Goal: Task Accomplishment & Management: Complete application form

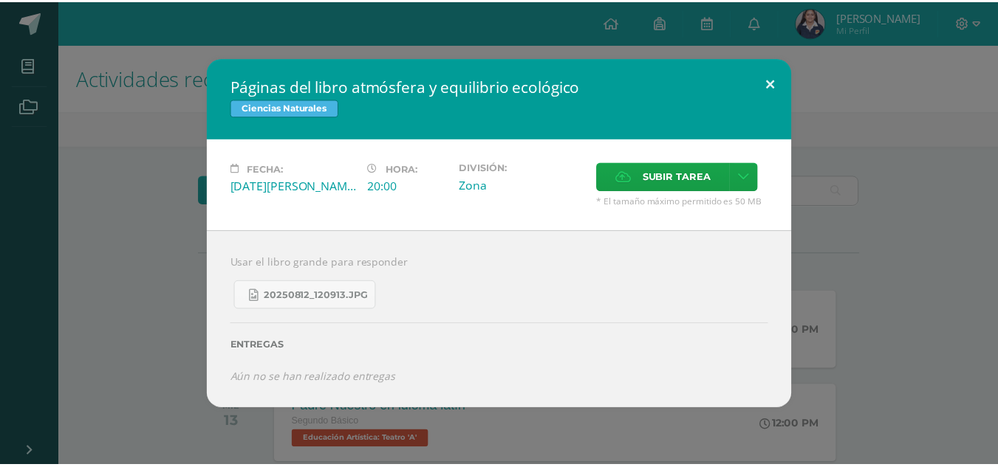
scroll to position [690, 0]
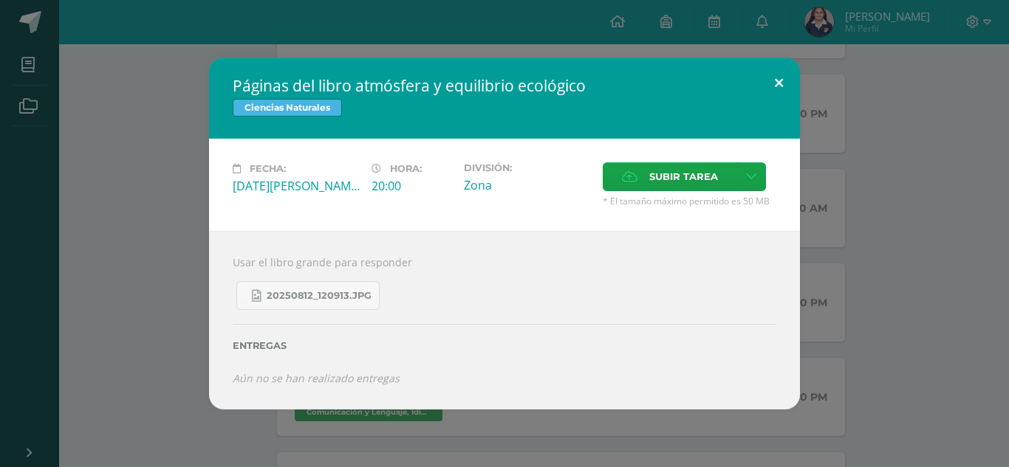
click at [770, 79] on button at bounding box center [779, 83] width 42 height 50
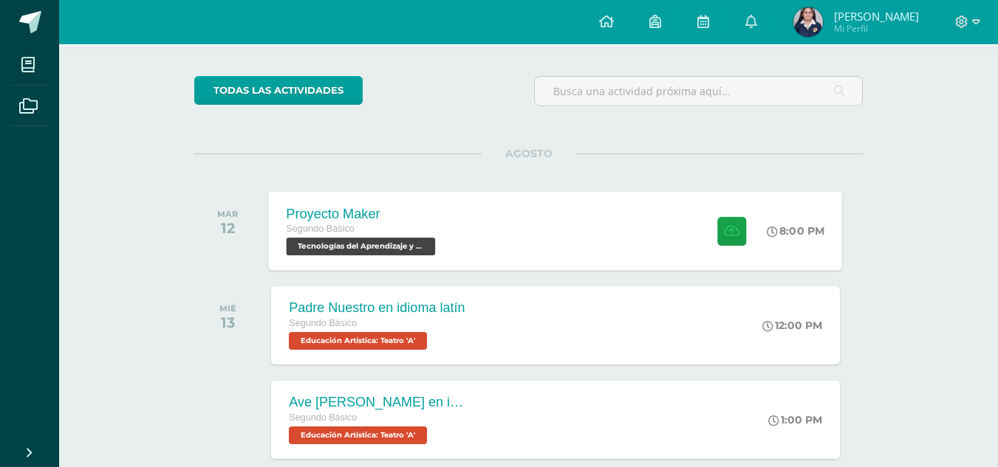
scroll to position [99, 0]
click at [509, 239] on div "Proyecto Maker Segundo Básico Tecnologías del Aprendizaje y la Comunicación 'A'…" at bounding box center [556, 231] width 574 height 79
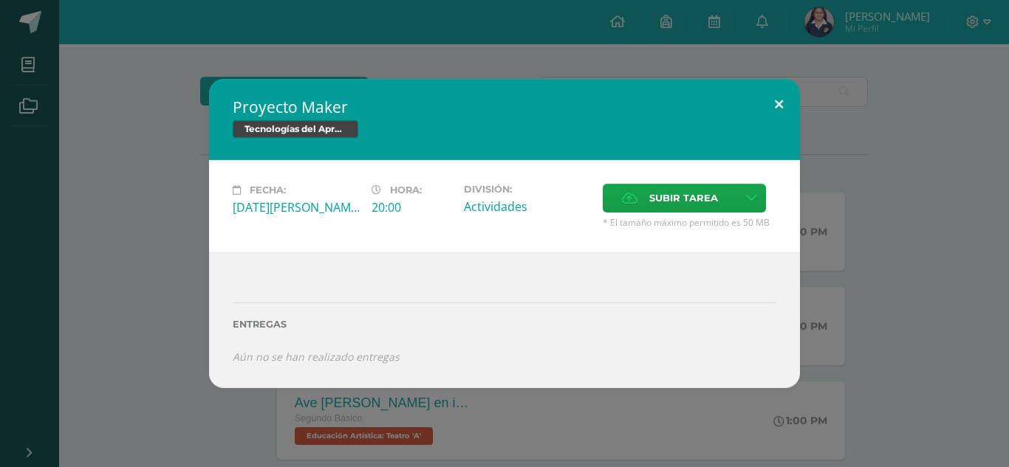
click at [787, 106] on button at bounding box center [779, 104] width 42 height 50
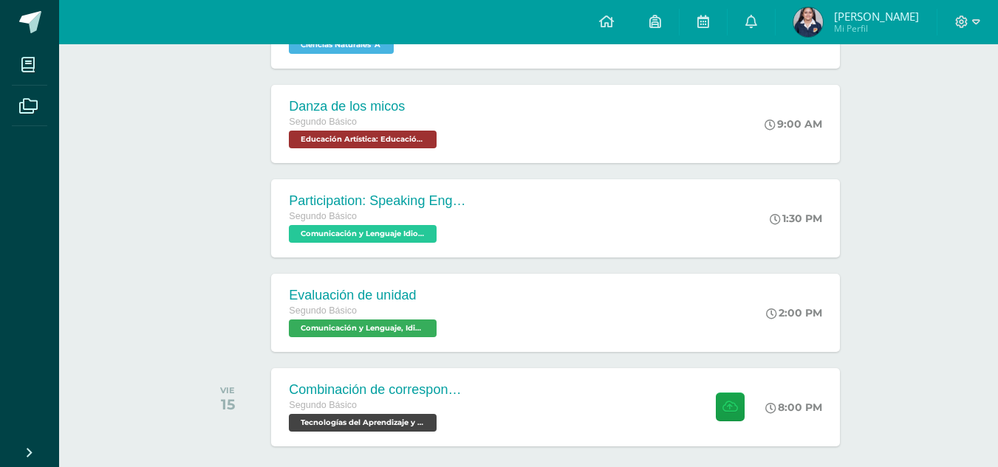
scroll to position [837, 0]
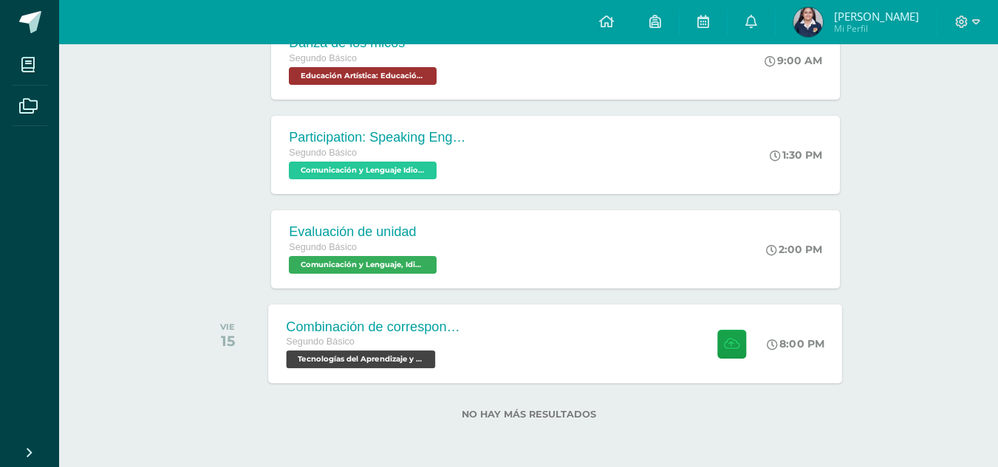
click at [406, 363] on span "Tecnologías del Aprendizaje y la Comunicación 'A'" at bounding box center [360, 360] width 149 height 18
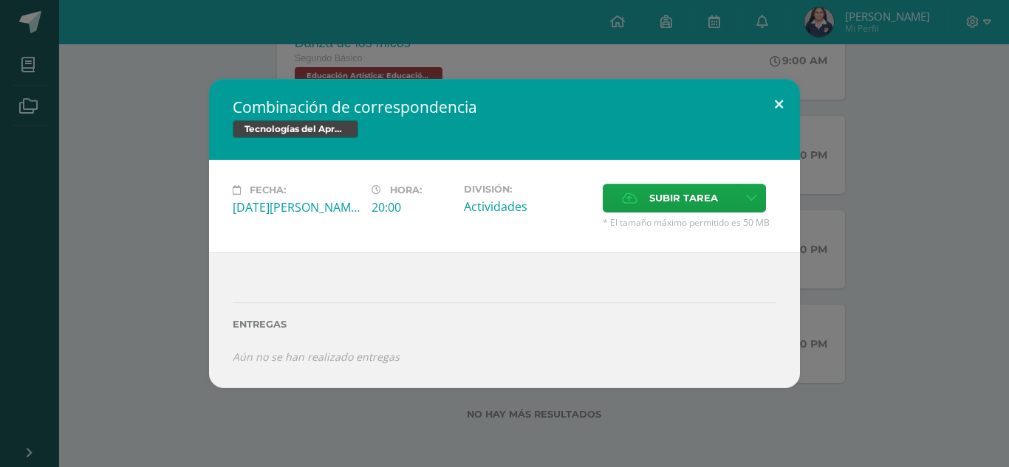
click at [772, 100] on button at bounding box center [779, 104] width 42 height 50
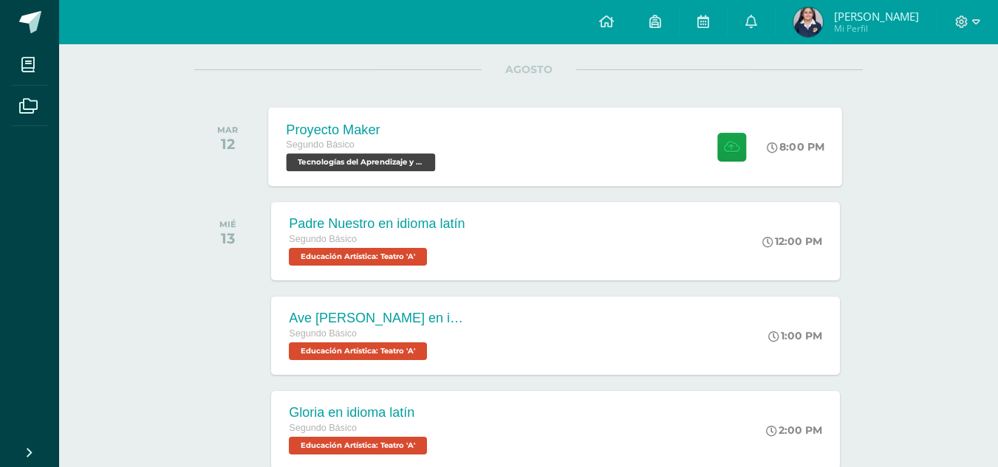
scroll to position [173, 0]
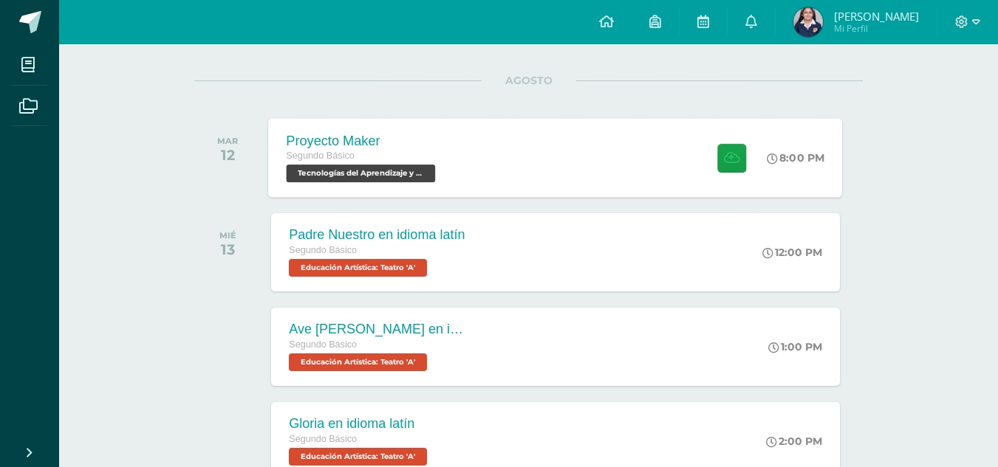
click at [471, 168] on div "Proyecto Maker Segundo Básico Tecnologías del Aprendizaje y la Comunicación 'A'…" at bounding box center [556, 157] width 574 height 79
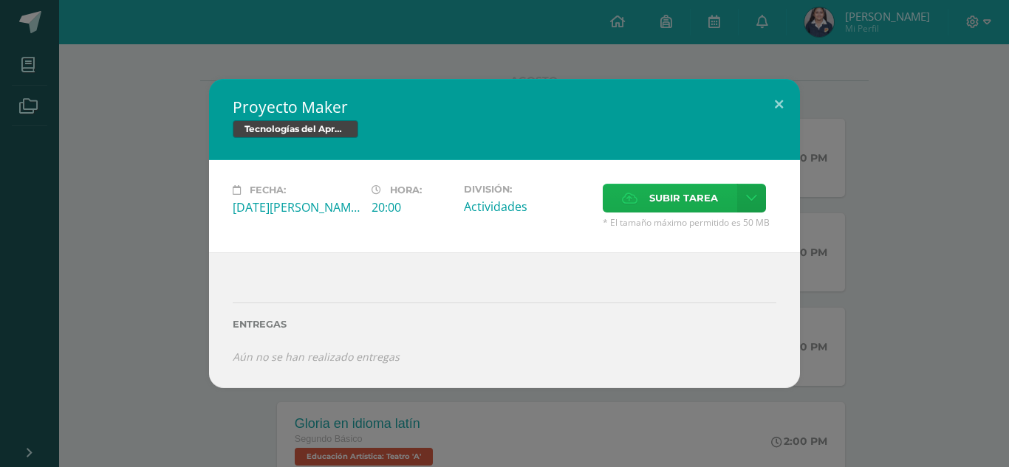
click at [695, 199] on span "Subir tarea" at bounding box center [683, 198] width 69 height 27
click at [0, 0] on input "Subir tarea" at bounding box center [0, 0] width 0 height 0
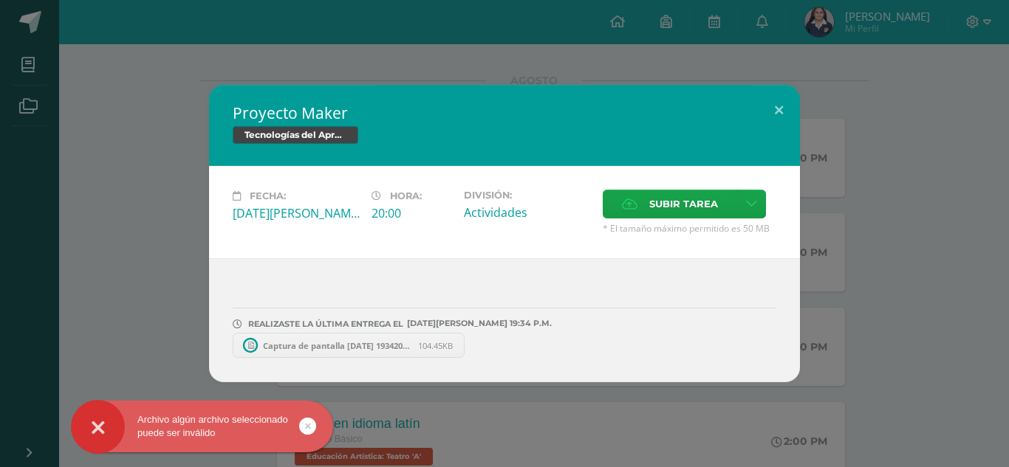
click at [305, 425] on icon at bounding box center [308, 426] width 6 height 17
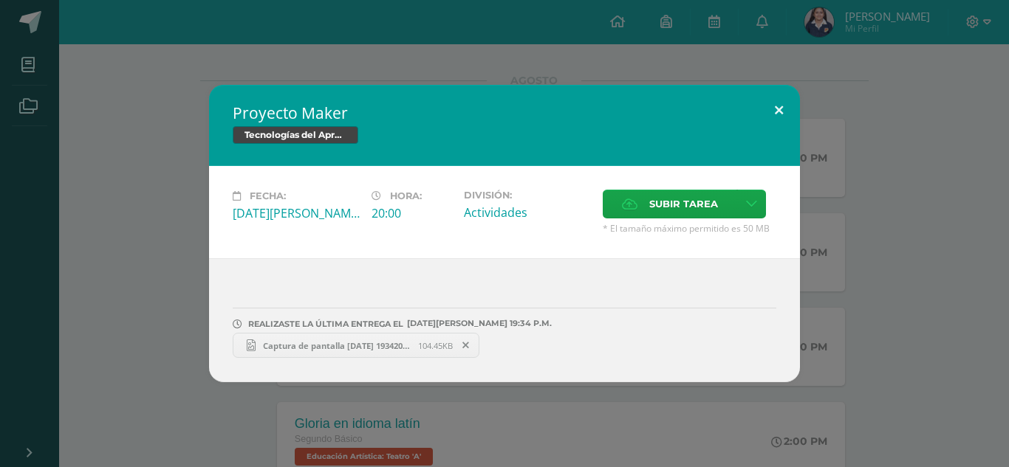
click at [780, 108] on button at bounding box center [779, 110] width 42 height 50
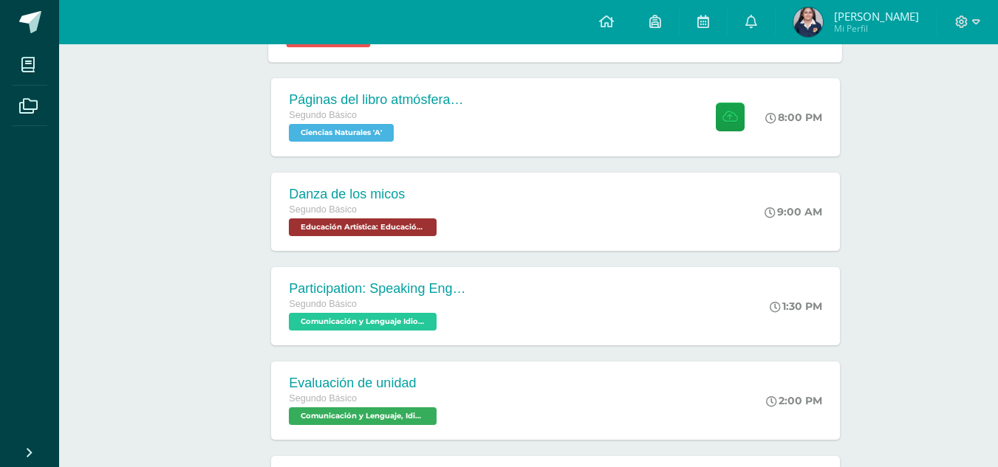
scroll to position [837, 0]
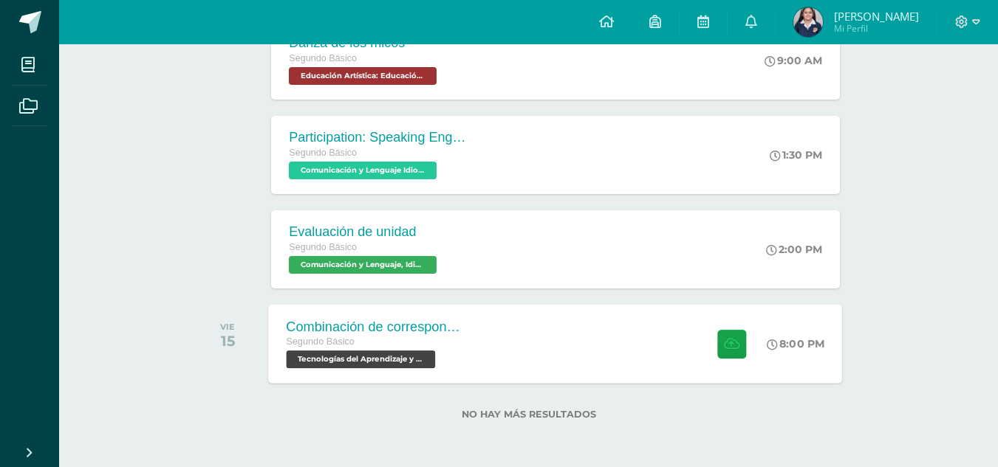
click at [490, 355] on div "Combinación de correspondencia Segundo Básico Tecnologías del Aprendizaje y la …" at bounding box center [556, 343] width 574 height 79
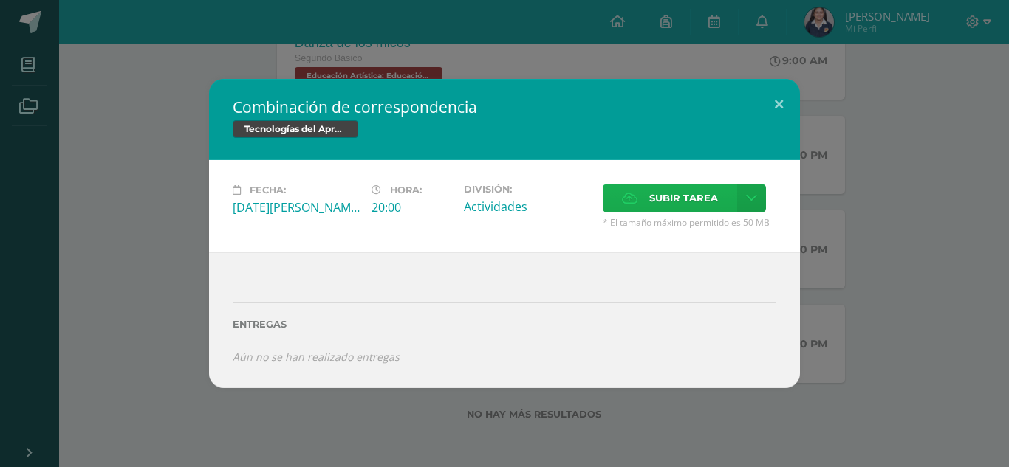
click at [636, 193] on icon at bounding box center [630, 198] width 16 height 10
click at [0, 0] on input "Subir tarea" at bounding box center [0, 0] width 0 height 0
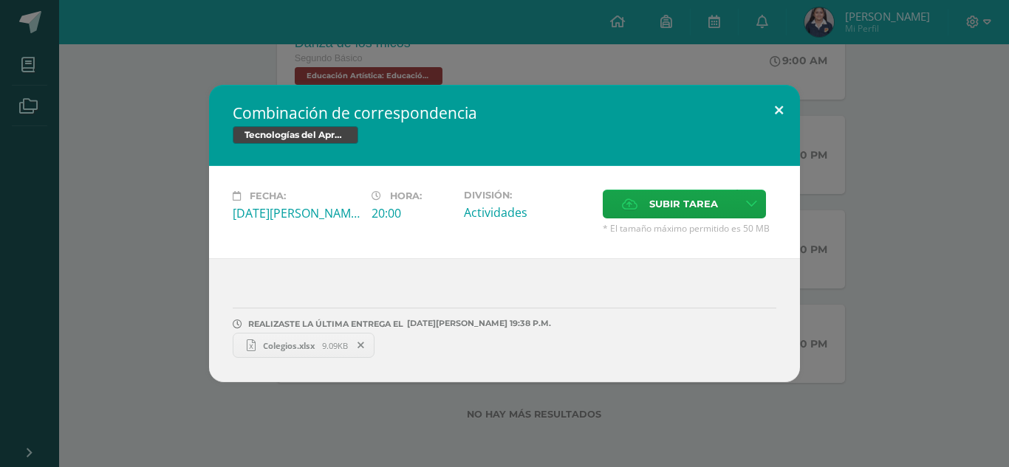
click at [778, 98] on button at bounding box center [779, 110] width 42 height 50
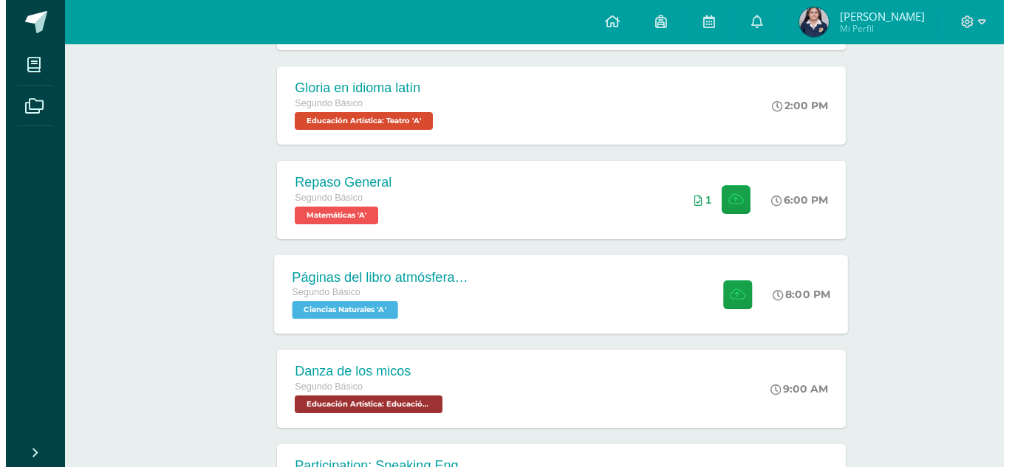
scroll to position [616, 0]
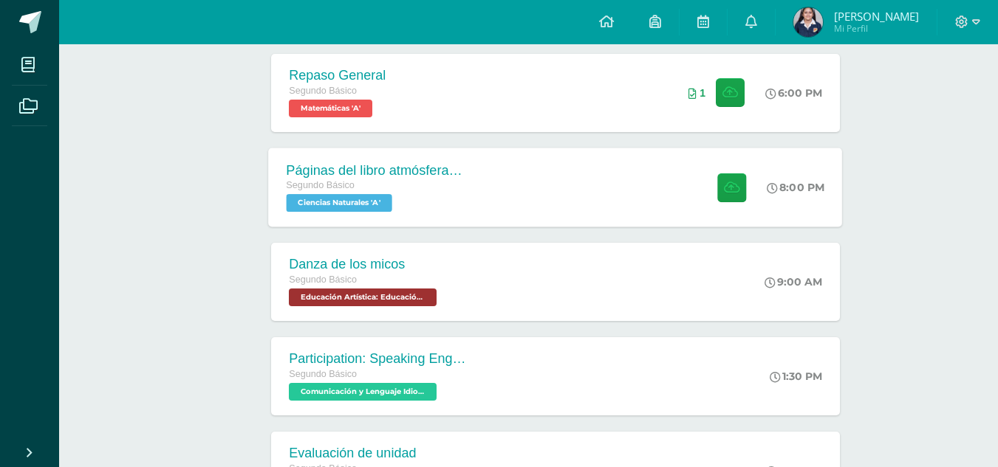
click at [496, 203] on div "Páginas del libro atmósfera y equilibrio ecológico Segundo Básico Ciencias Natu…" at bounding box center [556, 187] width 574 height 79
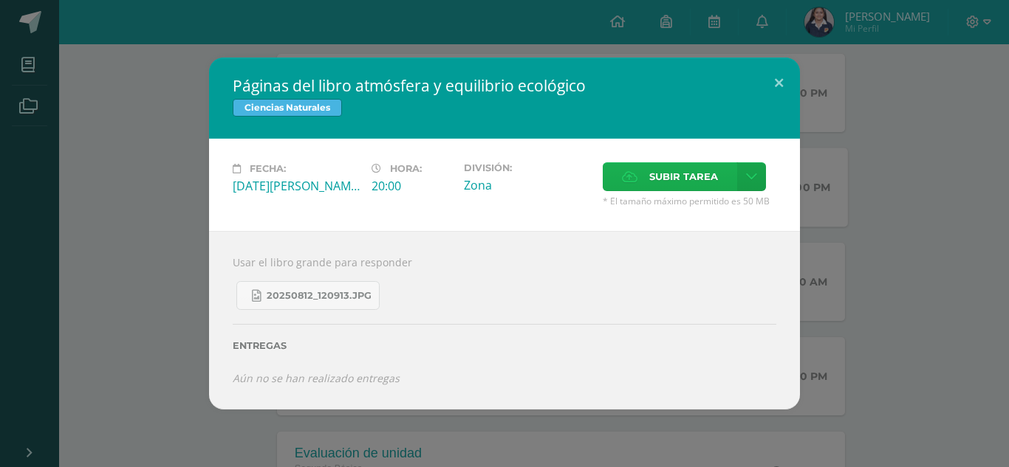
click at [645, 168] on label "Subir tarea" at bounding box center [670, 176] width 134 height 29
click at [0, 0] on input "Subir tarea" at bounding box center [0, 0] width 0 height 0
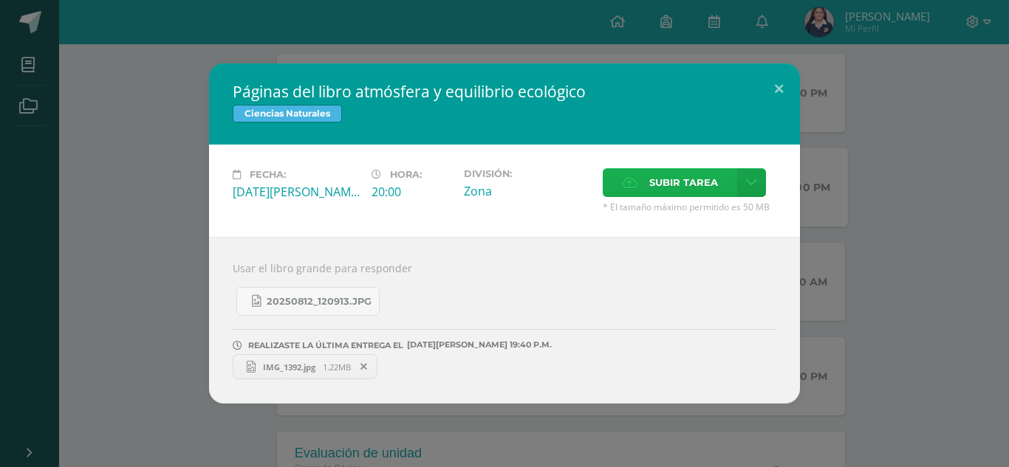
click at [689, 174] on span "Subir tarea" at bounding box center [683, 182] width 69 height 27
click at [0, 0] on input "Subir tarea" at bounding box center [0, 0] width 0 height 0
click at [659, 195] on span "Subir tarea" at bounding box center [683, 182] width 69 height 27
click at [0, 0] on input "Subir tarea" at bounding box center [0, 0] width 0 height 0
click at [481, 363] on span "1.23MB" at bounding box center [484, 367] width 28 height 11
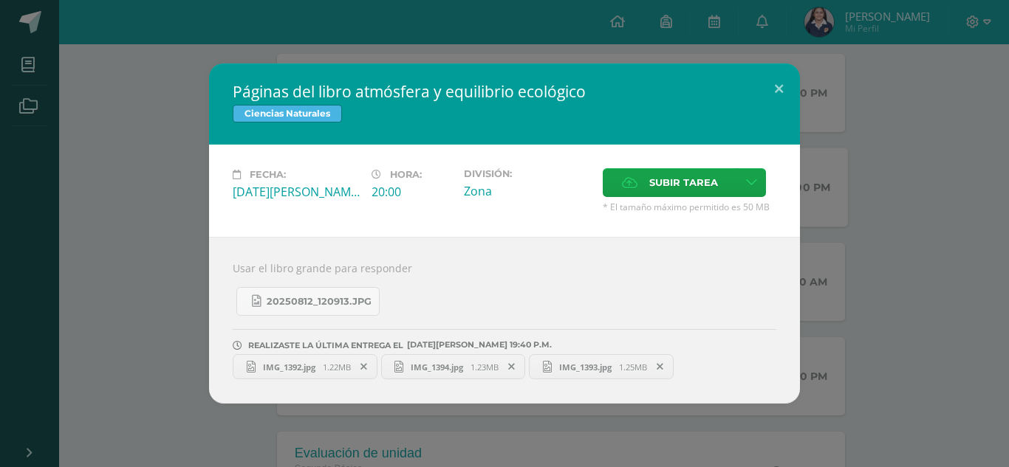
click at [312, 370] on span "IMG_1392.jpg" at bounding box center [288, 367] width 67 height 11
